Goal: Information Seeking & Learning: Learn about a topic

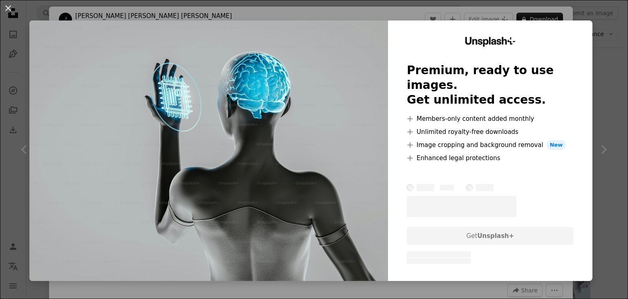
scroll to position [573, 0]
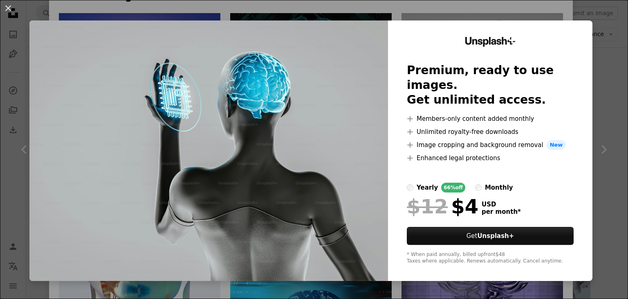
drag, startPoint x: 529, startPoint y: 12, endPoint x: 530, endPoint y: 16, distance: 4.2
click at [530, 16] on div "An X shape Unsplash+ Premium, ready to use images. Get unlimited access. A plus…" at bounding box center [314, 149] width 628 height 299
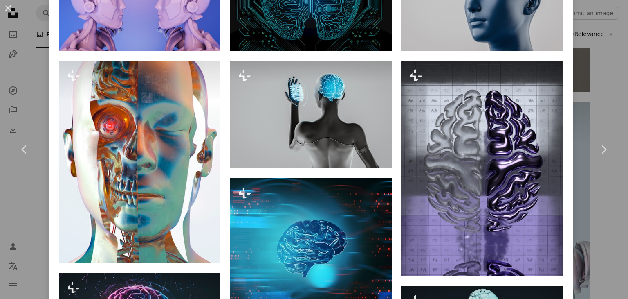
scroll to position [736, 0]
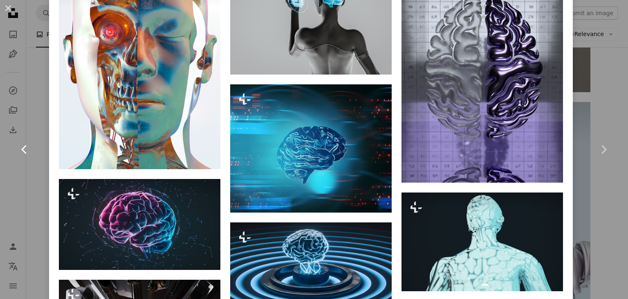
click at [26, 152] on icon "Chevron left" at bounding box center [24, 149] width 13 height 13
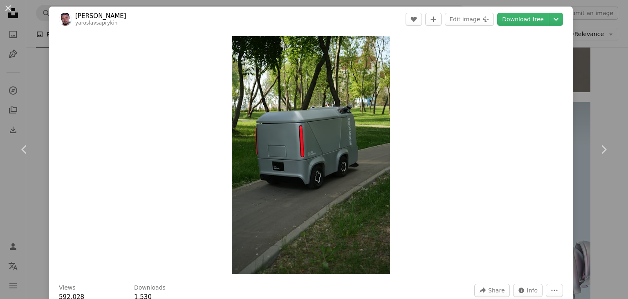
click at [573, 24] on div "An X shape Chevron left Chevron right [PERSON_NAME] yaroslavsaprykin A heart A …" at bounding box center [314, 149] width 628 height 299
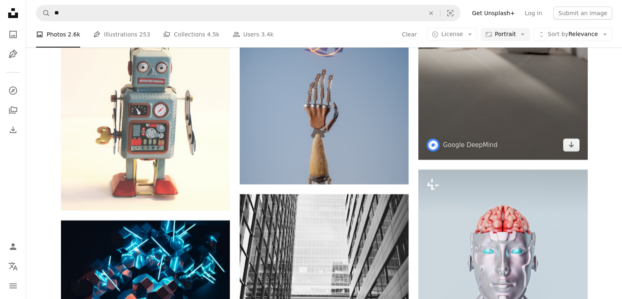
scroll to position [6428, 0]
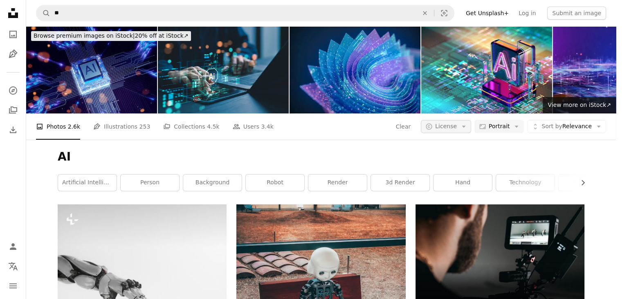
click at [460, 120] on button "A copyright icon © License Arrow down" at bounding box center [446, 126] width 50 height 13
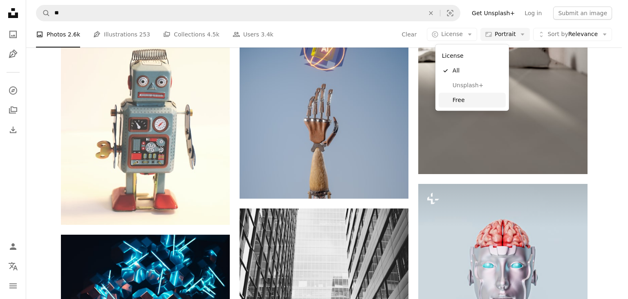
click at [463, 99] on span "Free" at bounding box center [478, 100] width 50 height 8
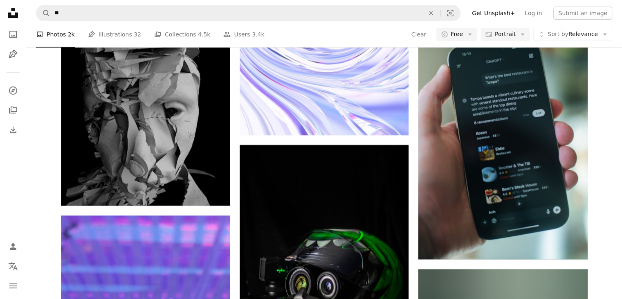
scroll to position [8098, 0]
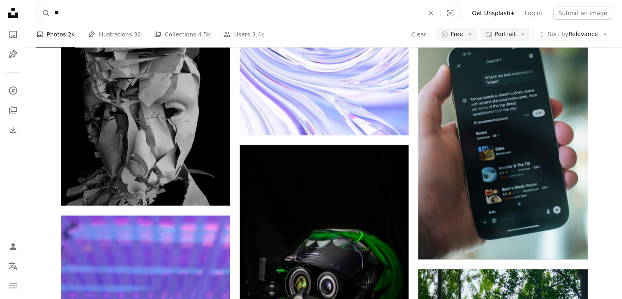
click at [101, 15] on input "**" at bounding box center [236, 13] width 372 height 16
type input "********"
click button "A magnifying glass" at bounding box center [43, 13] width 14 height 16
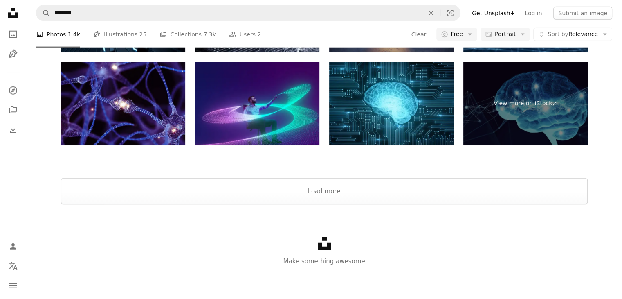
scroll to position [2127, 0]
click at [335, 204] on button "Load more" at bounding box center [324, 191] width 527 height 26
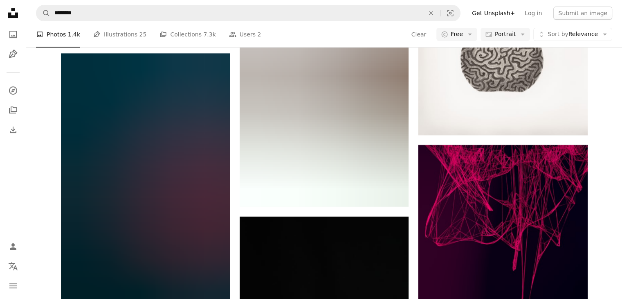
scroll to position [9589, 0]
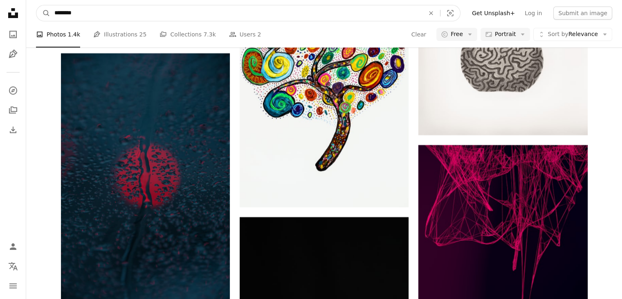
drag, startPoint x: 93, startPoint y: 13, endPoint x: 53, endPoint y: 9, distance: 40.3
click at [53, 9] on input "********" at bounding box center [236, 13] width 372 height 16
type input "**********"
click button "A magnifying glass" at bounding box center [43, 13] width 14 height 16
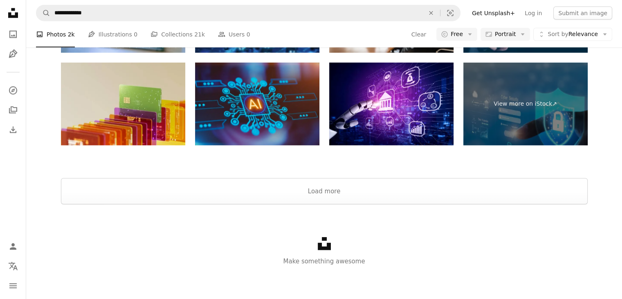
scroll to position [2009, 0]
